Goal: Task Accomplishment & Management: Complete application form

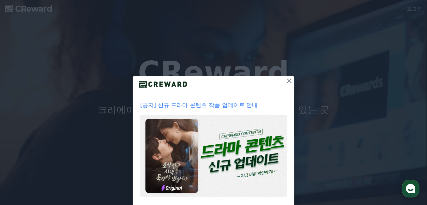
click at [289, 80] on icon at bounding box center [290, 81] width 8 height 8
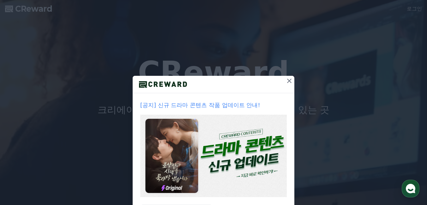
click at [290, 83] on icon at bounding box center [290, 81] width 8 height 8
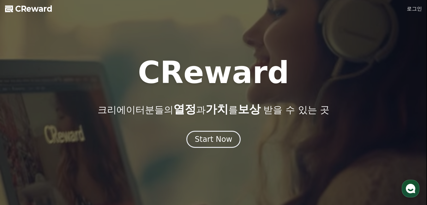
scroll to position [24, 0]
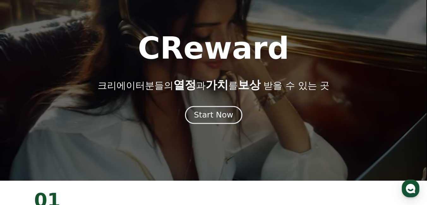
click at [220, 109] on button "Start Now" at bounding box center [213, 115] width 57 height 18
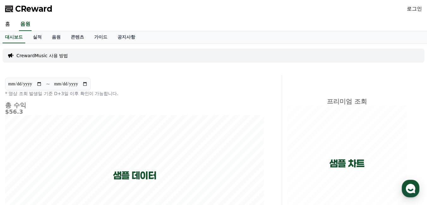
click at [410, 8] on link "로그인" at bounding box center [414, 9] width 15 height 8
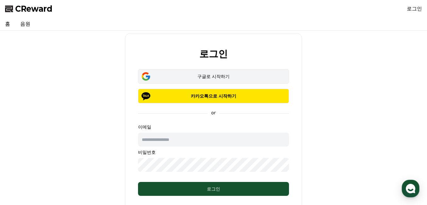
click at [237, 76] on div "구글로 시작하기" at bounding box center [213, 76] width 133 height 6
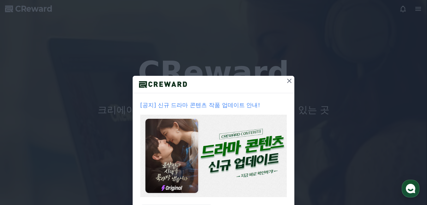
click at [292, 80] on icon at bounding box center [290, 81] width 8 height 8
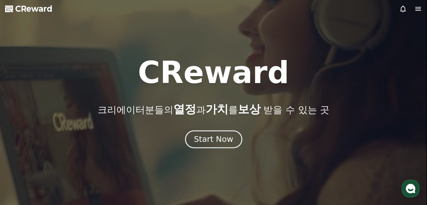
click at [214, 139] on div "Start Now" at bounding box center [213, 139] width 39 height 11
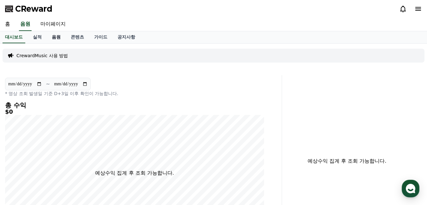
click at [56, 35] on link "음원" at bounding box center [56, 37] width 19 height 12
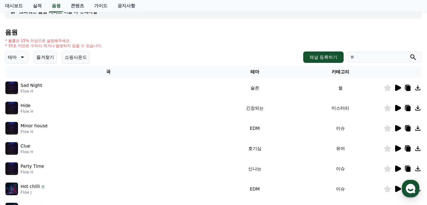
scroll to position [52, 0]
click at [83, 84] on div "Sad Night Flow H" at bounding box center [108, 87] width 206 height 13
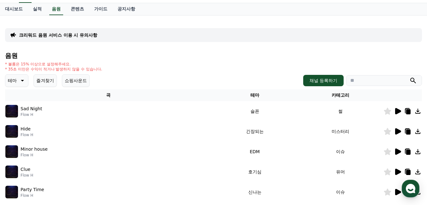
scroll to position [0, 0]
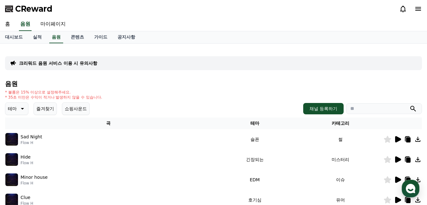
click at [21, 108] on icon at bounding box center [22, 109] width 3 height 2
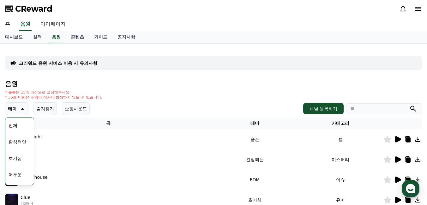
click at [18, 175] on button "어두운" at bounding box center [15, 175] width 18 height 14
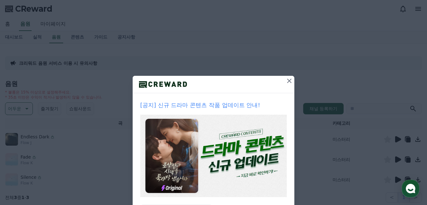
click at [290, 79] on icon at bounding box center [290, 81] width 8 height 8
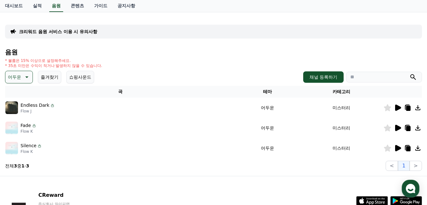
scroll to position [33, 0]
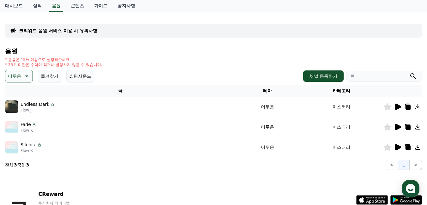
click at [46, 106] on p "Endless Dark" at bounding box center [35, 104] width 29 height 7
click at [399, 108] on icon at bounding box center [398, 107] width 6 height 6
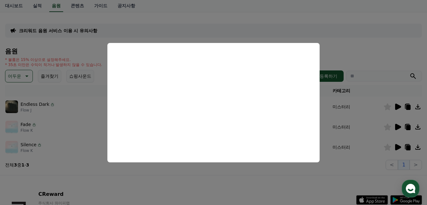
click at [241, 35] on button "close modal" at bounding box center [213, 102] width 427 height 205
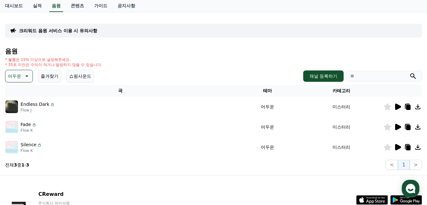
click at [396, 126] on icon at bounding box center [398, 127] width 6 height 6
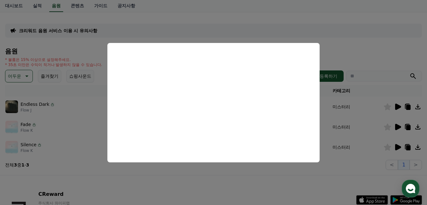
click at [363, 58] on button "close modal" at bounding box center [213, 102] width 427 height 205
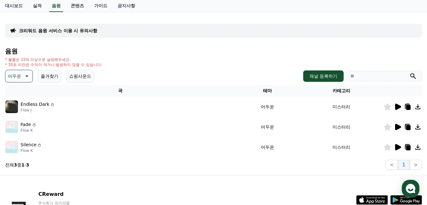
click at [29, 145] on p "Silence" at bounding box center [29, 145] width 16 height 7
click at [12, 144] on img at bounding box center [11, 147] width 13 height 13
click at [399, 148] on icon at bounding box center [398, 147] width 6 height 6
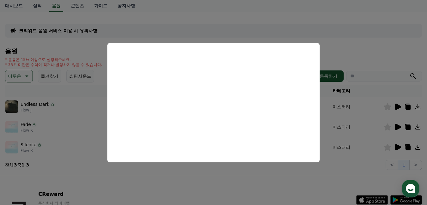
click at [365, 42] on button "close modal" at bounding box center [213, 102] width 427 height 205
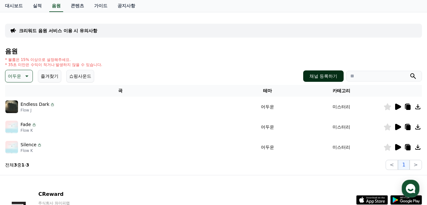
click at [322, 75] on button "채널 등록하기" at bounding box center [323, 75] width 40 height 11
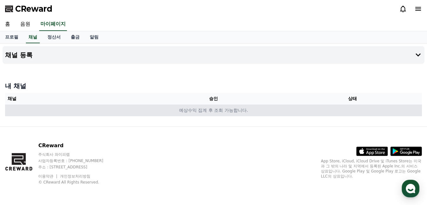
click at [249, 111] on td "예상수익 집계 후 조회 가능합니다." at bounding box center [213, 111] width 417 height 12
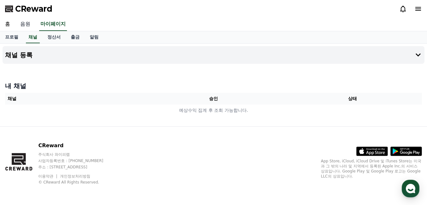
click at [26, 23] on link "음원" at bounding box center [25, 24] width 20 height 13
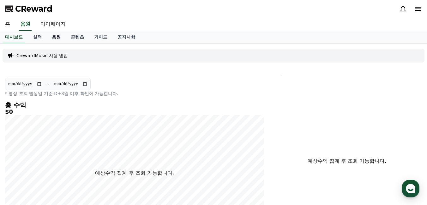
click at [48, 36] on link "음원" at bounding box center [56, 37] width 19 height 12
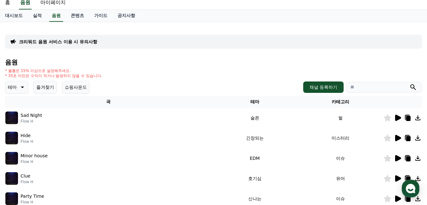
scroll to position [27, 0]
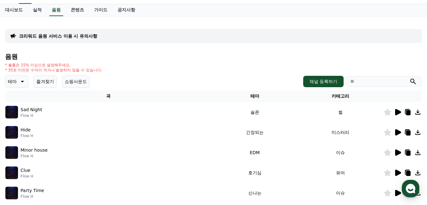
click at [393, 112] on div at bounding box center [403, 112] width 38 height 8
click at [398, 112] on icon at bounding box center [398, 112] width 6 height 6
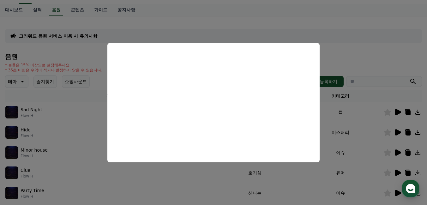
click at [352, 42] on button "close modal" at bounding box center [213, 102] width 427 height 205
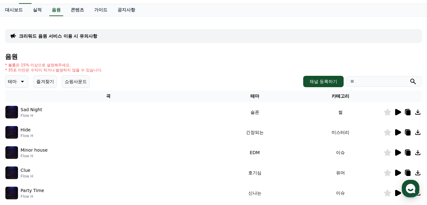
click at [398, 130] on icon at bounding box center [398, 133] width 8 height 8
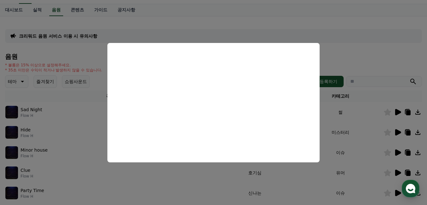
click at [371, 27] on button "close modal" at bounding box center [213, 102] width 427 height 205
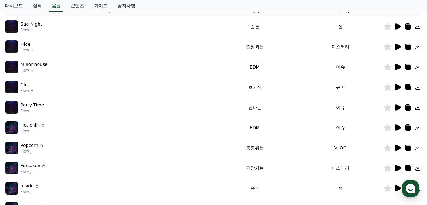
scroll to position [118, 0]
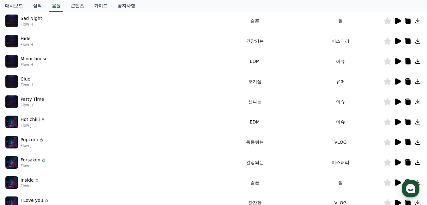
click at [401, 99] on icon at bounding box center [398, 102] width 8 height 8
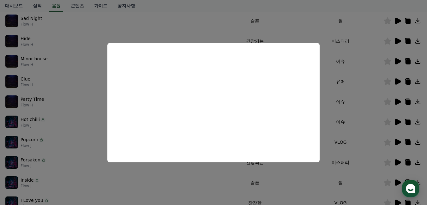
click at [372, 58] on button "close modal" at bounding box center [213, 102] width 427 height 205
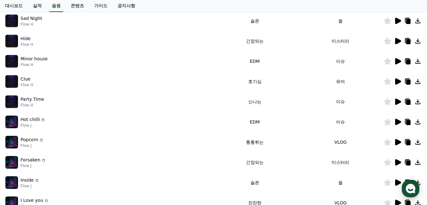
click at [397, 81] on icon at bounding box center [398, 81] width 6 height 6
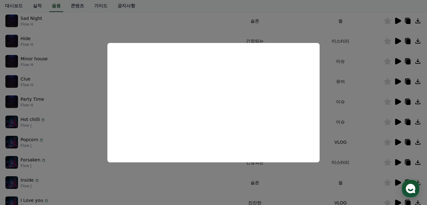
click at [204, 17] on button "close modal" at bounding box center [213, 102] width 427 height 205
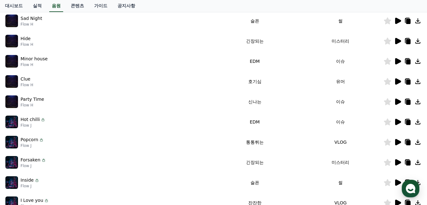
click at [408, 82] on icon at bounding box center [408, 82] width 4 height 5
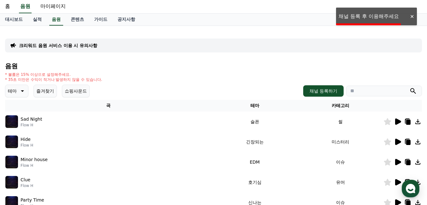
scroll to position [7, 0]
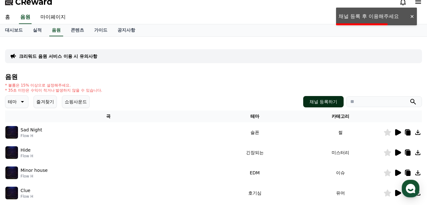
click at [326, 99] on button "채널 등록하기" at bounding box center [323, 101] width 40 height 11
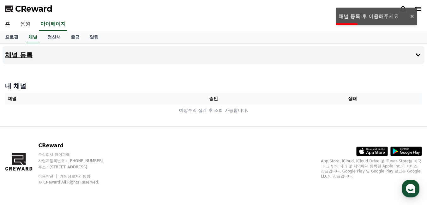
click at [323, 50] on button "채널 등록" at bounding box center [214, 55] width 422 height 18
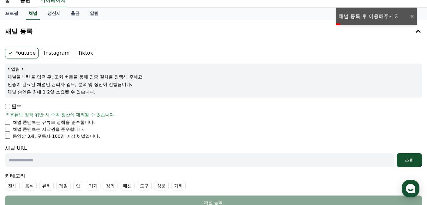
scroll to position [36, 0]
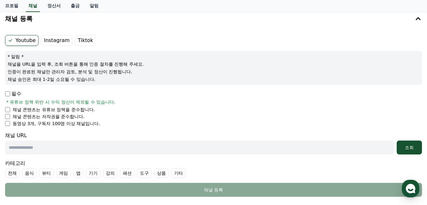
click at [12, 94] on p "필수" at bounding box center [13, 94] width 16 height 8
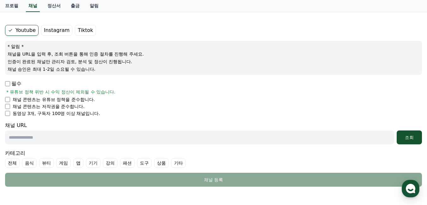
scroll to position [53, 0]
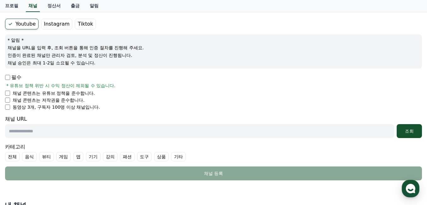
click at [92, 130] on input "text" at bounding box center [199, 131] width 389 height 14
click at [139, 129] on input "text" at bounding box center [199, 131] width 389 height 14
paste input "**********"
click at [401, 128] on div "조회" at bounding box center [409, 131] width 20 height 6
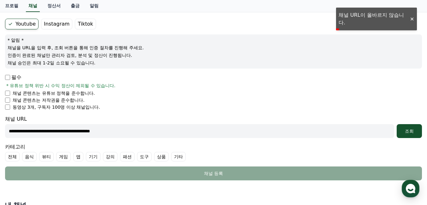
click at [128, 128] on input "**********" at bounding box center [199, 131] width 389 height 14
paste input "********"
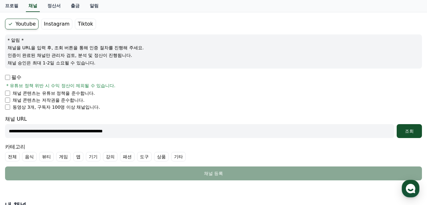
click at [396, 130] on div "**********" at bounding box center [213, 131] width 417 height 14
click at [403, 130] on div "조회" at bounding box center [409, 131] width 20 height 6
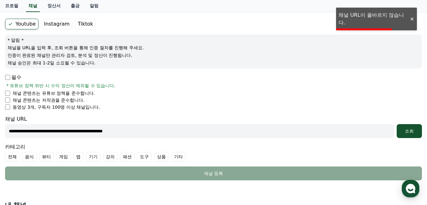
click at [146, 126] on input "**********" at bounding box center [199, 131] width 389 height 14
click at [163, 126] on input "**********" at bounding box center [199, 131] width 389 height 14
paste input "text"
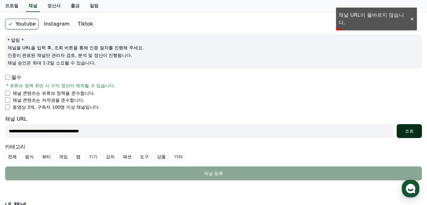
type input "**********"
click at [413, 132] on div "조회" at bounding box center [409, 131] width 20 height 6
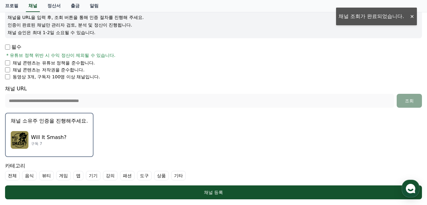
scroll to position [145, 0]
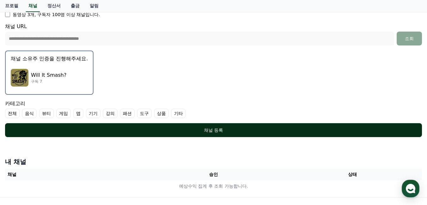
click at [189, 128] on div "채널 등록" at bounding box center [214, 130] width 392 height 6
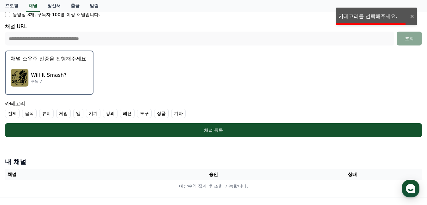
click at [62, 62] on p "채널 소유주 인증을 진행해주세요." at bounding box center [49, 59] width 77 height 8
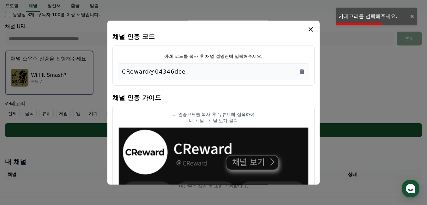
click at [225, 71] on div "CReward@04346dce" at bounding box center [213, 71] width 183 height 9
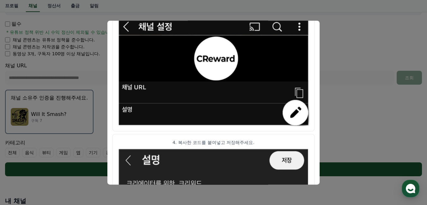
scroll to position [47, 0]
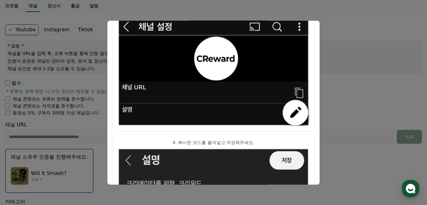
click at [338, 54] on button "close modal" at bounding box center [213, 102] width 427 height 205
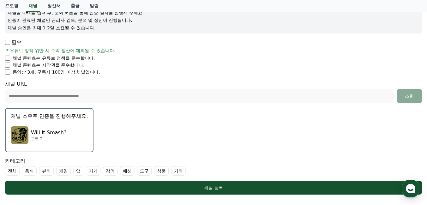
scroll to position [109, 0]
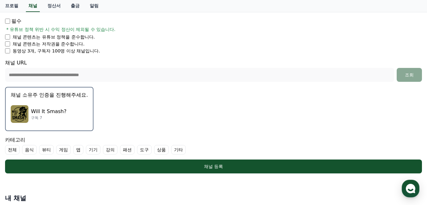
click at [56, 113] on p "Will It Smash?" at bounding box center [48, 112] width 35 height 8
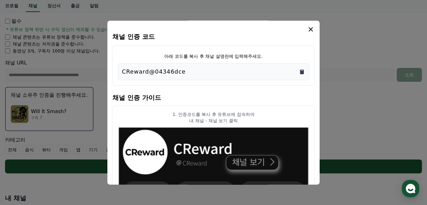
click at [303, 73] on icon "Copy to clipboard" at bounding box center [302, 72] width 4 height 5
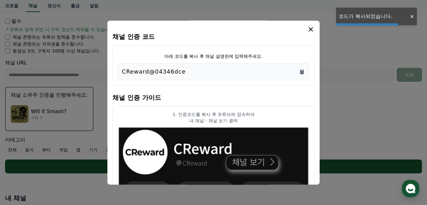
click at [295, 11] on button "close modal" at bounding box center [213, 102] width 427 height 205
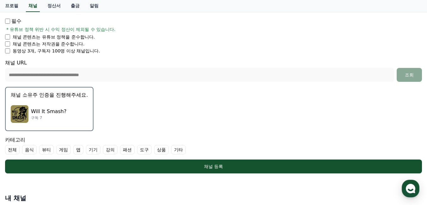
click at [65, 107] on div "Will It Smash? 구독 7" at bounding box center [49, 113] width 77 height 25
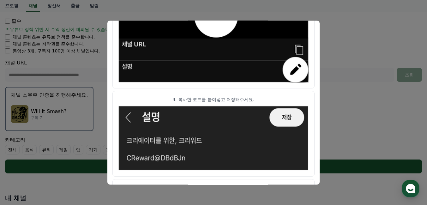
scroll to position [381, 0]
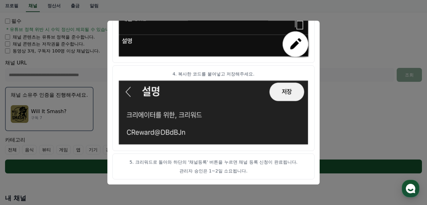
click at [337, 109] on button "close modal" at bounding box center [213, 102] width 427 height 205
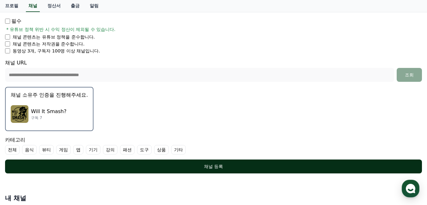
click at [222, 163] on button "채널 등록" at bounding box center [213, 167] width 417 height 14
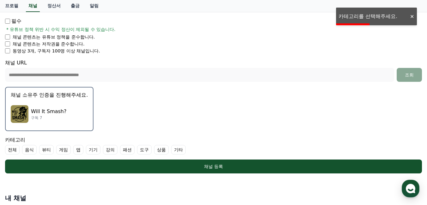
click at [171, 150] on label "기타" at bounding box center [178, 149] width 15 height 9
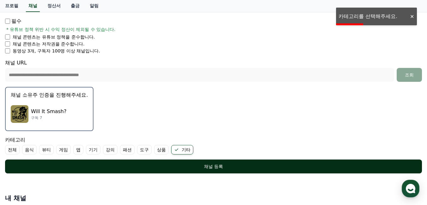
click at [169, 166] on div "채널 등록" at bounding box center [214, 166] width 392 height 6
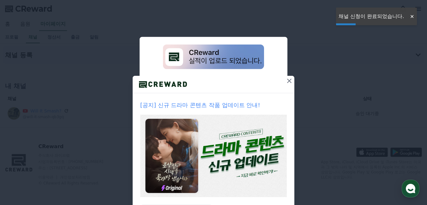
click at [288, 81] on icon at bounding box center [290, 81] width 8 height 8
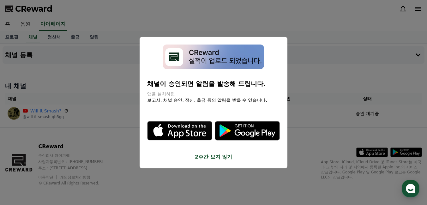
click at [226, 159] on button "2주간 보지 않기" at bounding box center [213, 157] width 133 height 8
